Goal: Browse casually

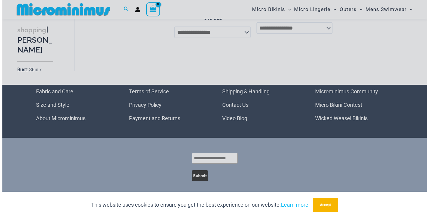
scroll to position [534, 0]
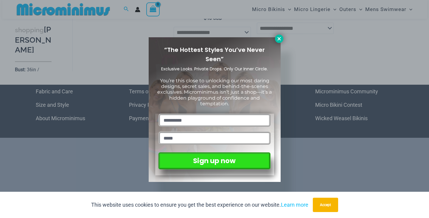
click at [280, 39] on icon at bounding box center [278, 38] width 5 height 5
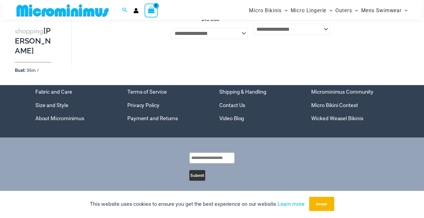
scroll to position [530, 0]
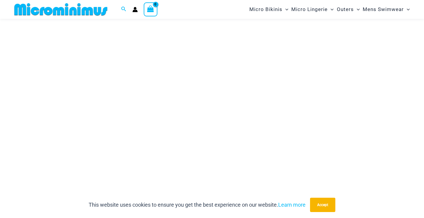
scroll to position [85, 0]
click at [326, 207] on button "Accept" at bounding box center [322, 204] width 25 height 14
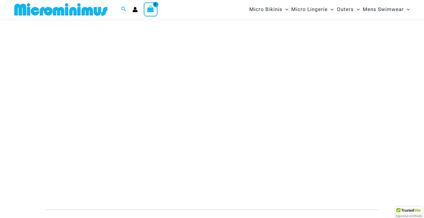
scroll to position [85, 0]
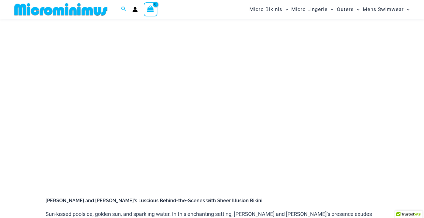
scroll to position [84, 0]
